Goal: Task Accomplishment & Management: Use online tool/utility

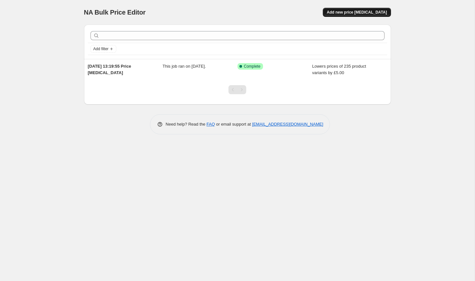
click at [357, 15] on span "Add new price [MEDICAL_DATA]" at bounding box center [357, 12] width 60 height 5
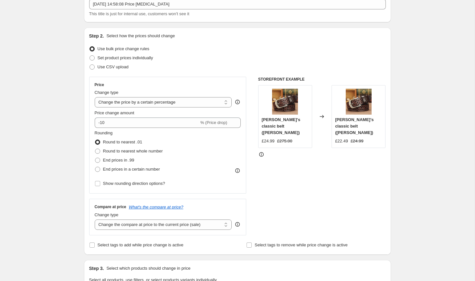
scroll to position [43, 0]
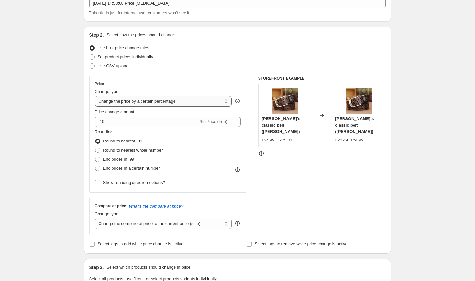
click at [130, 102] on select "Change the price to a certain amount Change the price by a certain amount Chang…" at bounding box center [163, 101] width 137 height 10
select select "by"
click at [95, 96] on select "Change the price to a certain amount Change the price by a certain amount Chang…" at bounding box center [163, 101] width 137 height 10
click at [93, 128] on div "Price Change type Change the price to a certain amount Change the price by a ce…" at bounding box center [167, 134] width 157 height 117
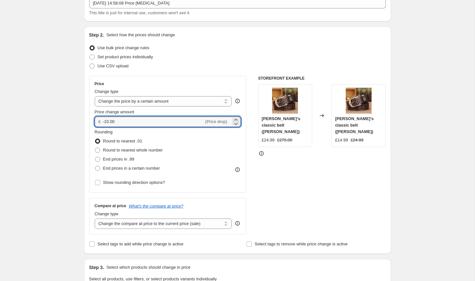
drag, startPoint x: 120, startPoint y: 123, endPoint x: 74, endPoint y: 114, distance: 46.7
click at [76, 115] on div "Create new price [MEDICAL_DATA]. This page is ready Create new price [MEDICAL_D…" at bounding box center [237, 280] width 475 height 646
type input "5.00"
click at [62, 121] on div "Create new price [MEDICAL_DATA]. This page is ready Create new price [MEDICAL_D…" at bounding box center [237, 280] width 475 height 646
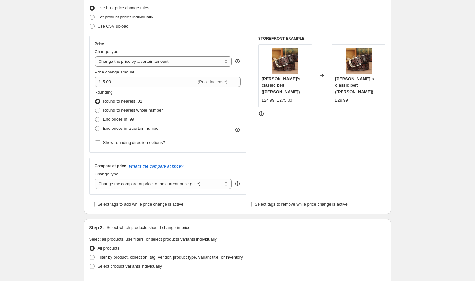
scroll to position [87, 0]
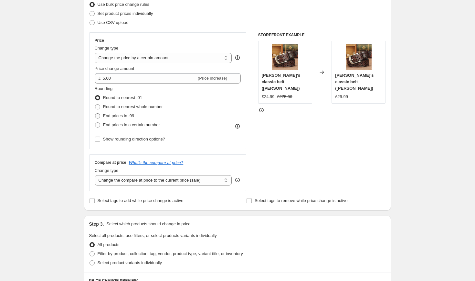
click at [106, 117] on span "End prices in .99" at bounding box center [118, 115] width 31 height 5
click at [95, 113] on input "End prices in .99" at bounding box center [95, 113] width 0 height 0
radio input "true"
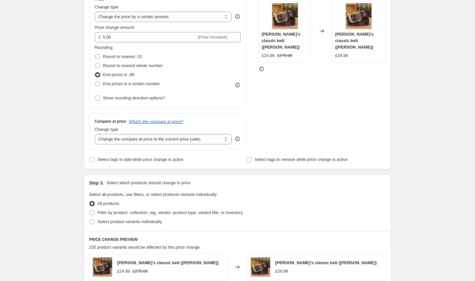
scroll to position [130, 0]
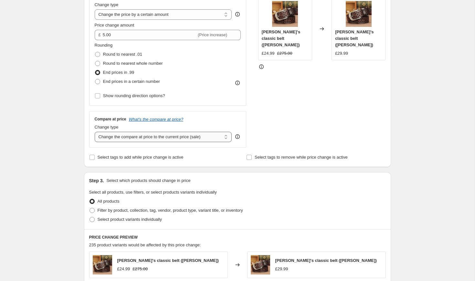
click at [109, 141] on select "Change the compare at price to the current price (sale) Change the compare at p…" at bounding box center [163, 137] width 137 height 10
select select "no_change"
click at [95, 132] on select "Change the compare at price to the current price (sale) Change the compare at p…" at bounding box center [163, 137] width 137 height 10
click at [61, 164] on div "Create new price [MEDICAL_DATA]. This page is ready Create new price [MEDICAL_D…" at bounding box center [237, 193] width 475 height 646
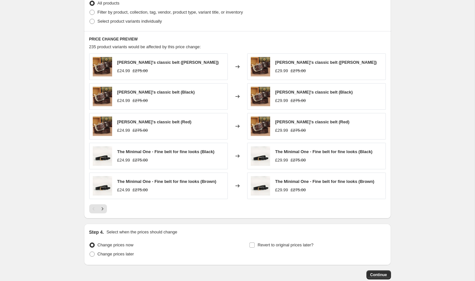
scroll to position [366, 0]
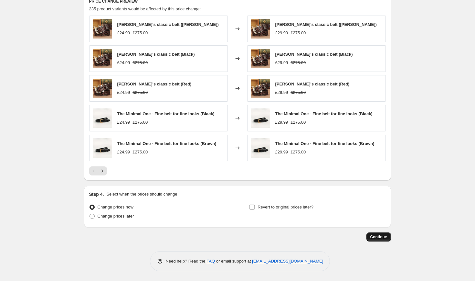
click at [371, 239] on span "Continue" at bounding box center [379, 236] width 17 height 5
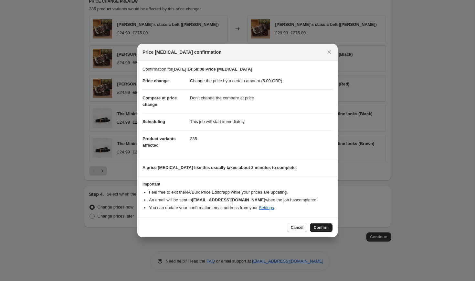
click at [319, 227] on span "Confirm" at bounding box center [321, 227] width 15 height 5
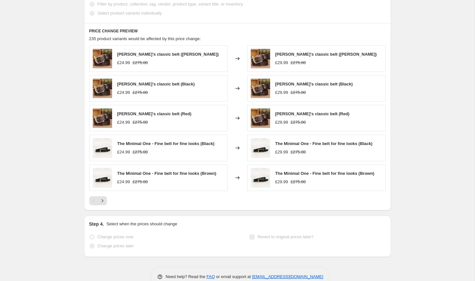
scroll to position [382, 0]
